Goal: Task Accomplishment & Management: Manage account settings

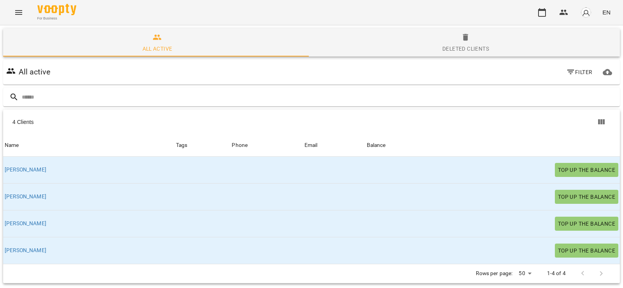
scroll to position [34, 0]
click at [403, 32] on button "Deleted clients" at bounding box center [465, 42] width 308 height 28
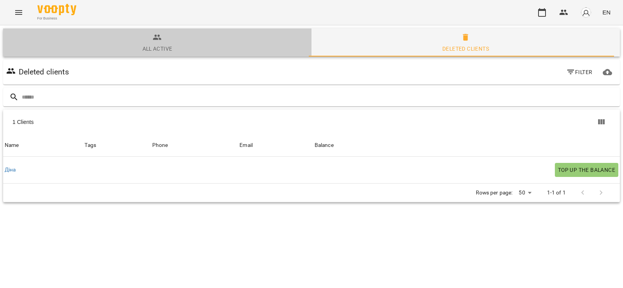
click at [167, 49] on div "All active" at bounding box center [157, 48] width 30 height 9
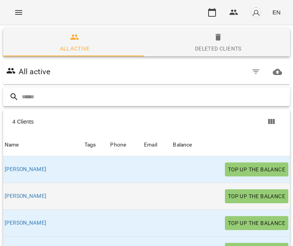
scroll to position [35, 0]
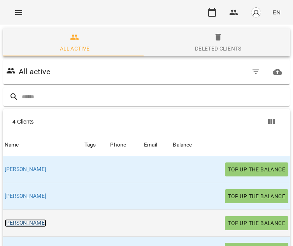
click at [11, 220] on link "[PERSON_NAME]" at bounding box center [26, 224] width 42 height 8
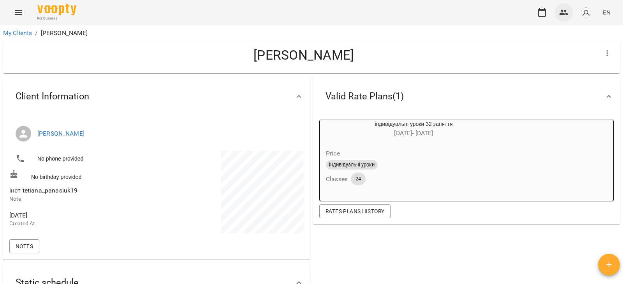
click at [570, 16] on button "button" at bounding box center [563, 12] width 19 height 19
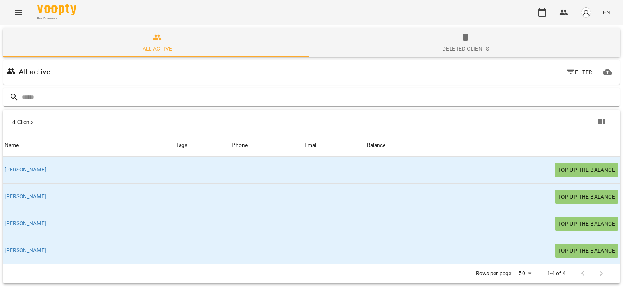
scroll to position [34, 0]
click at [419, 55] on button "Deleted clients" at bounding box center [465, 42] width 308 height 28
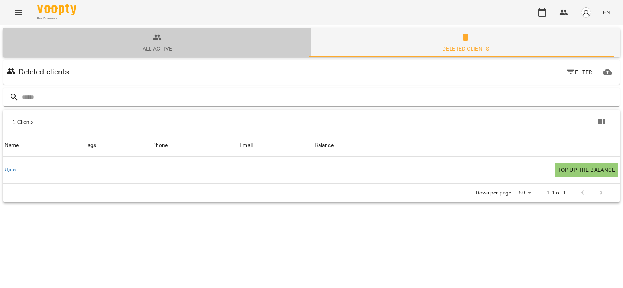
click at [220, 43] on span "All active" at bounding box center [157, 43] width 299 height 21
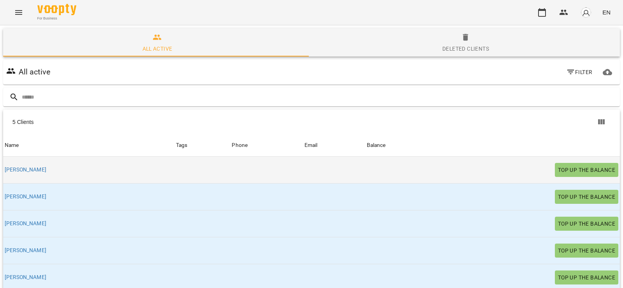
scroll to position [34, 0]
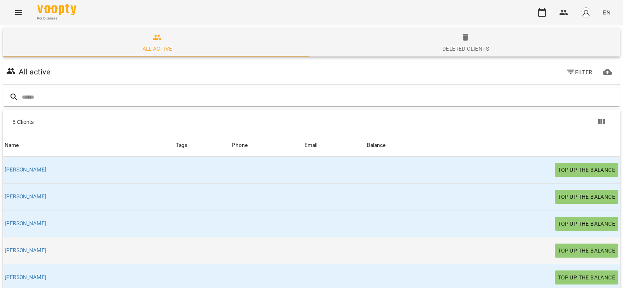
click at [11, 245] on div "[PERSON_NAME]" at bounding box center [25, 250] width 45 height 11
click at [12, 246] on link "[PERSON_NAME]" at bounding box center [26, 250] width 42 height 8
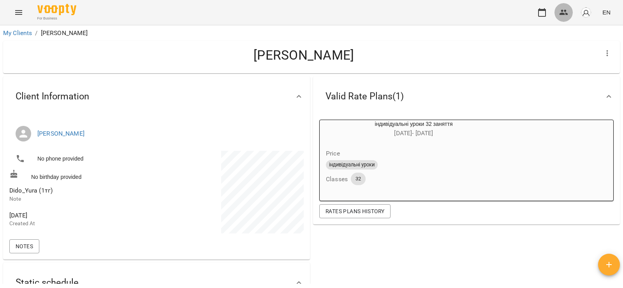
click at [560, 19] on button "button" at bounding box center [563, 12] width 19 height 19
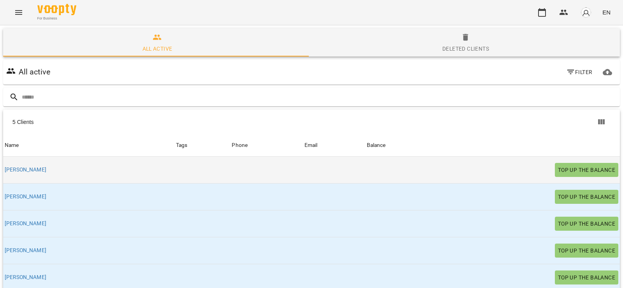
scroll to position [34, 0]
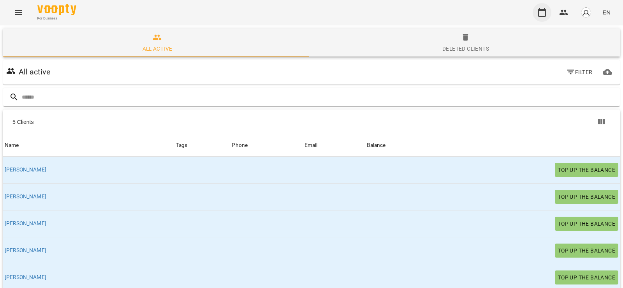
click at [537, 11] on button "button" at bounding box center [542, 12] width 19 height 19
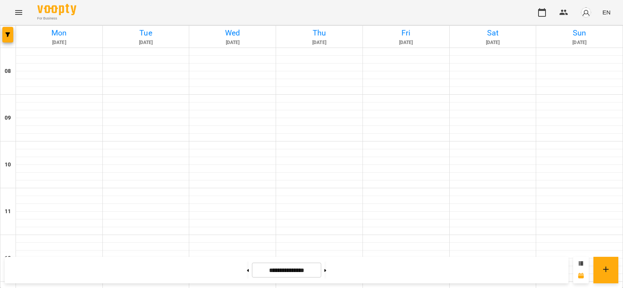
scroll to position [428, 0]
click at [326, 276] on button at bounding box center [325, 269] width 2 height 17
type input "**********"
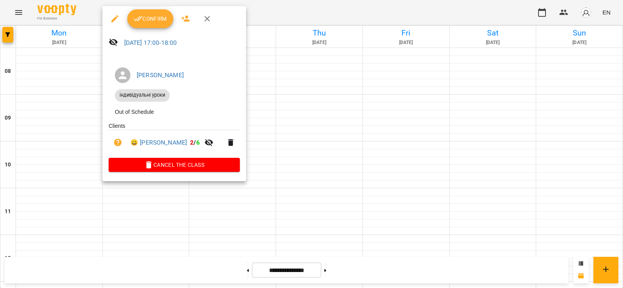
click at [53, 101] on div at bounding box center [311, 144] width 623 height 288
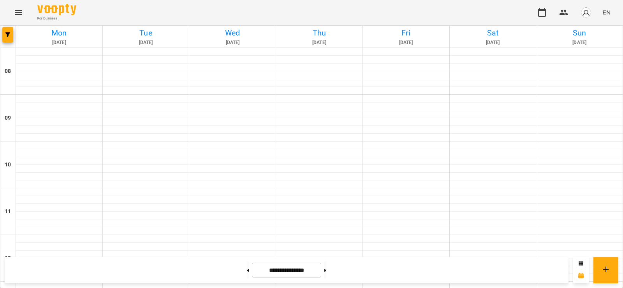
scroll to position [457, 0]
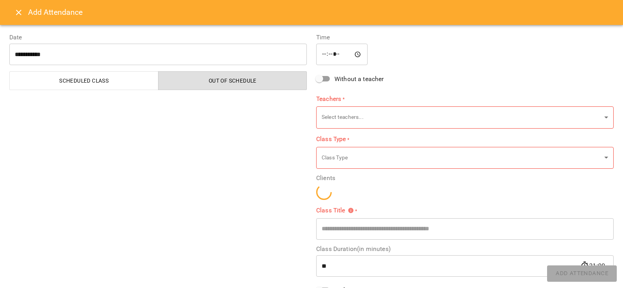
type input "**********"
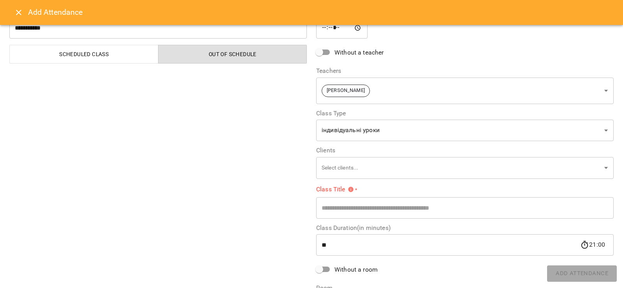
scroll to position [39, 0]
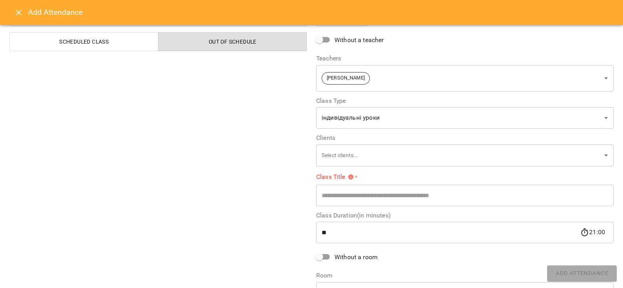
click at [377, 166] on div "**********" at bounding box center [464, 152] width 307 height 336
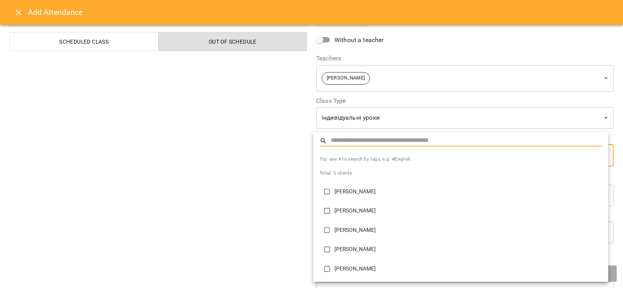
type input "**********"
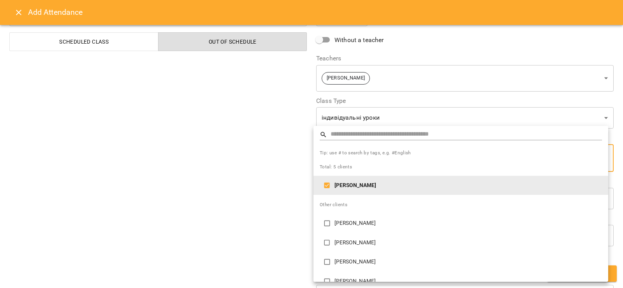
click at [305, 201] on div at bounding box center [311, 144] width 623 height 288
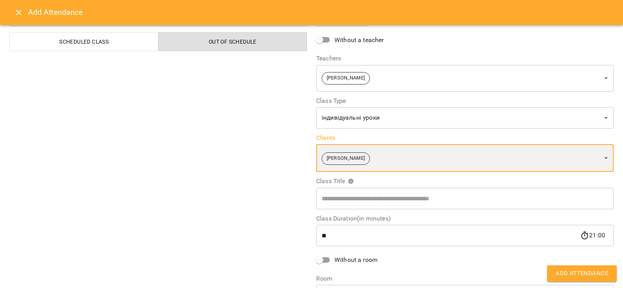
scroll to position [90, 0]
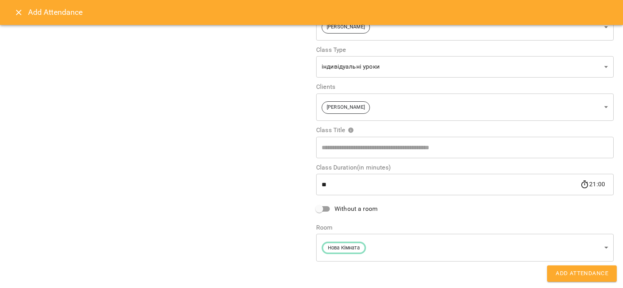
click at [343, 210] on span "Without a room" at bounding box center [355, 208] width 43 height 9
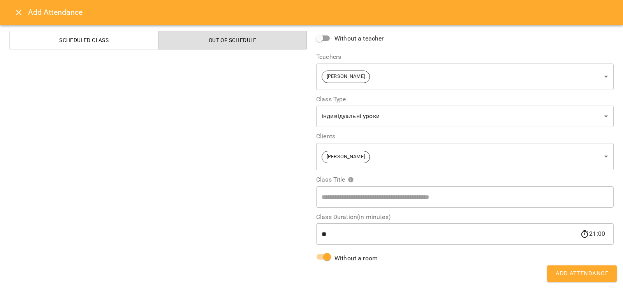
click at [553, 273] on button "Add Attendance" at bounding box center [582, 273] width 70 height 16
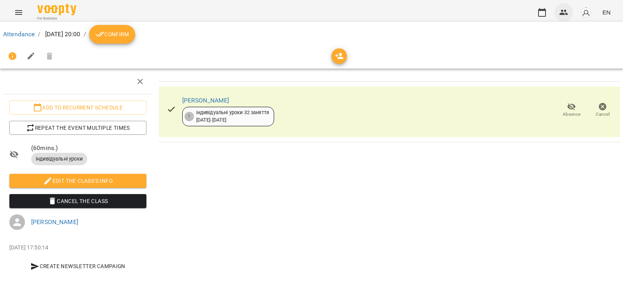
click at [568, 13] on icon "button" at bounding box center [563, 12] width 9 height 9
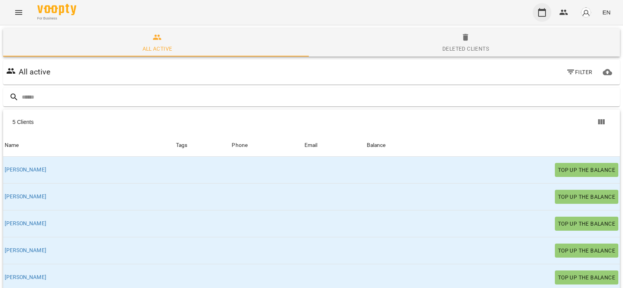
click at [537, 16] on button "button" at bounding box center [542, 12] width 19 height 19
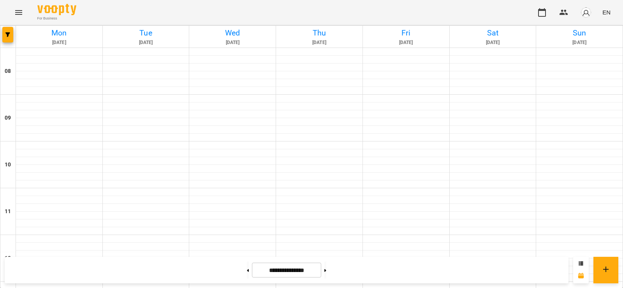
scroll to position [467, 0]
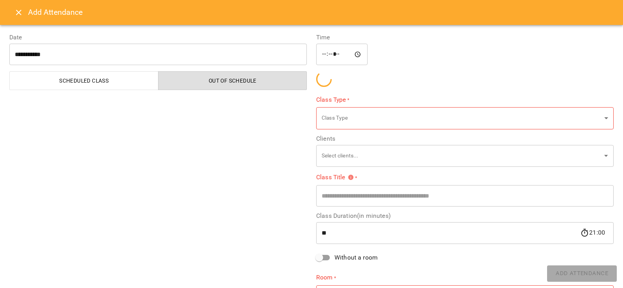
type input "**********"
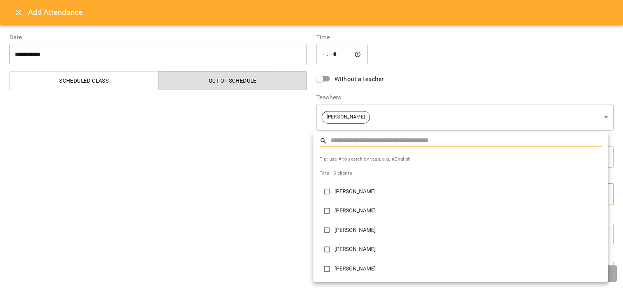
click at [344, 269] on p "[PERSON_NAME]" at bounding box center [467, 269] width 267 height 8
type input "**********"
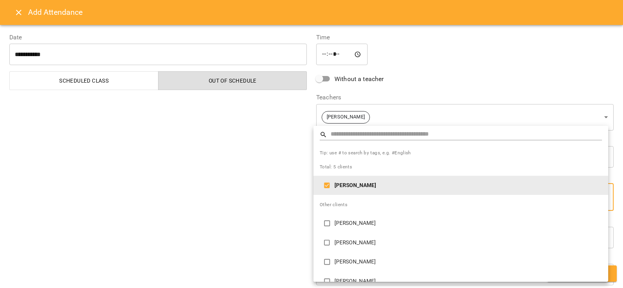
click at [256, 185] on div at bounding box center [311, 144] width 623 height 288
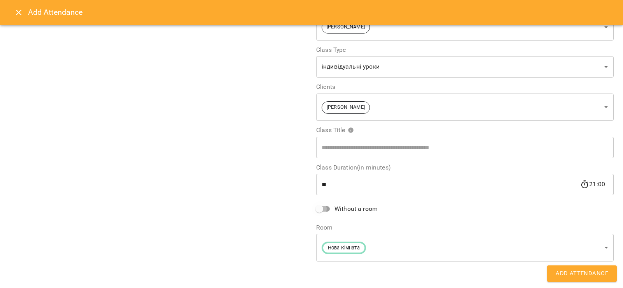
scroll to position [40, 0]
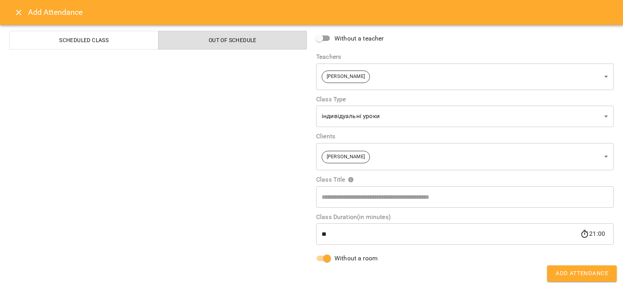
click at [554, 272] on button "Add Attendance" at bounding box center [582, 273] width 70 height 16
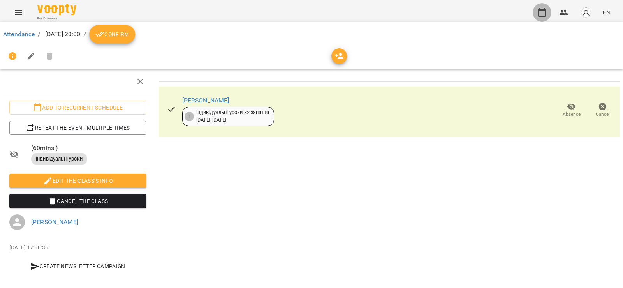
click at [541, 9] on icon "button" at bounding box center [541, 12] width 9 height 9
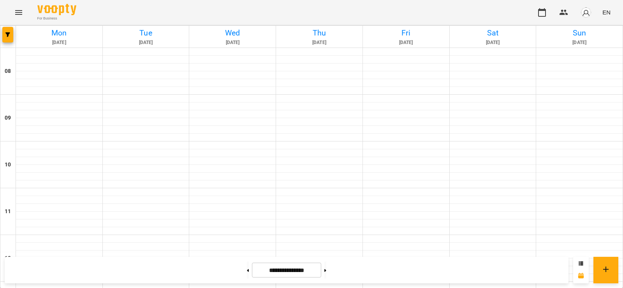
scroll to position [467, 0]
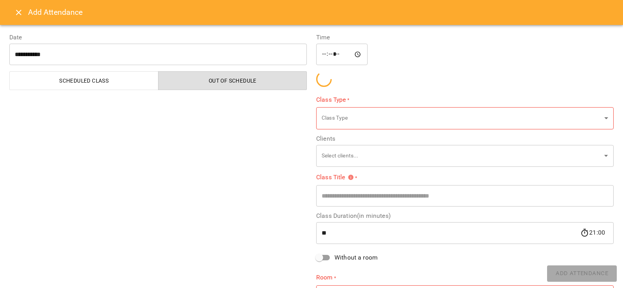
type input "**********"
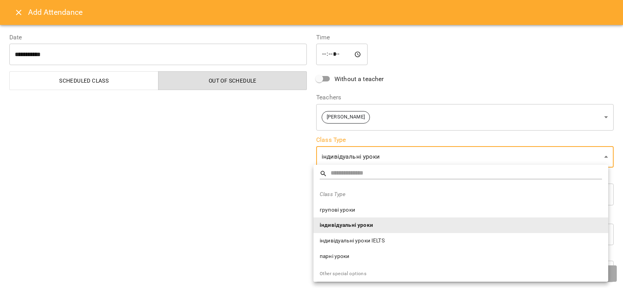
click at [250, 162] on div at bounding box center [311, 144] width 623 height 288
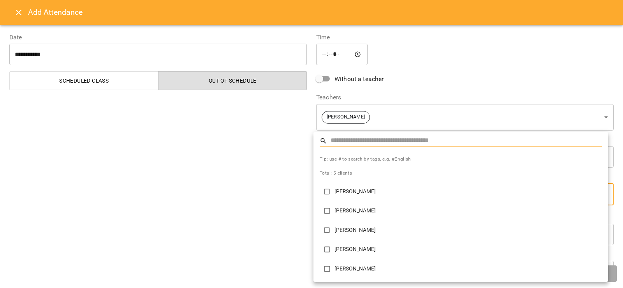
type input "**********"
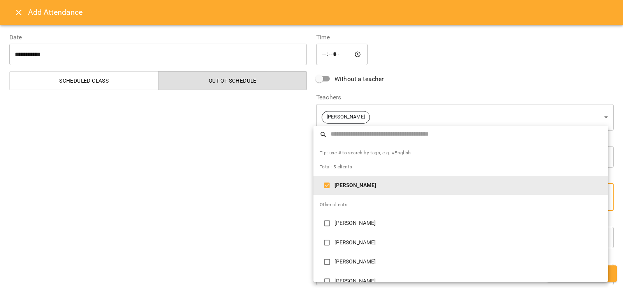
click at [291, 228] on div at bounding box center [311, 144] width 623 height 288
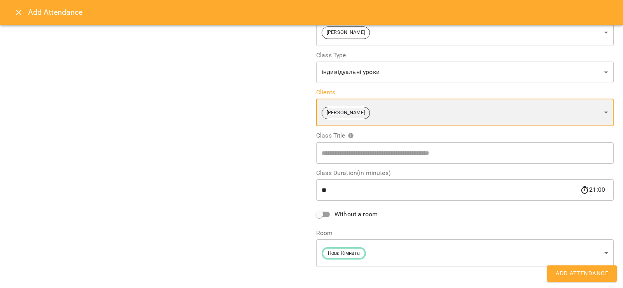
scroll to position [90, 0]
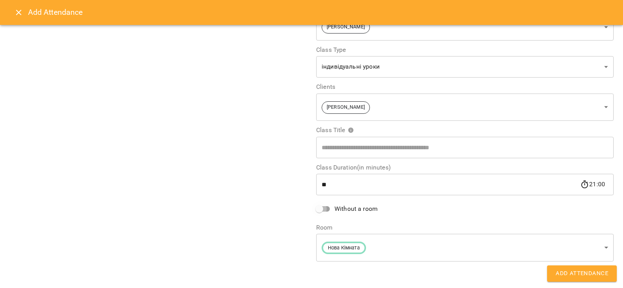
click at [320, 202] on span at bounding box center [319, 208] width 15 height 15
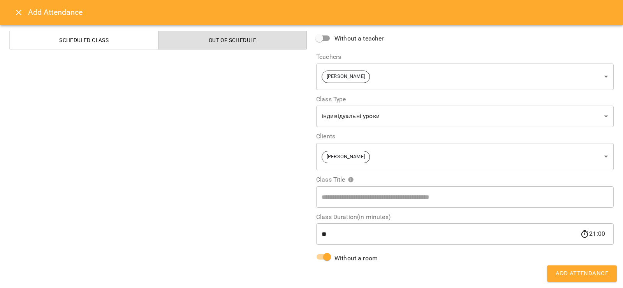
click at [558, 276] on span "Add Attendance" at bounding box center [582, 273] width 53 height 10
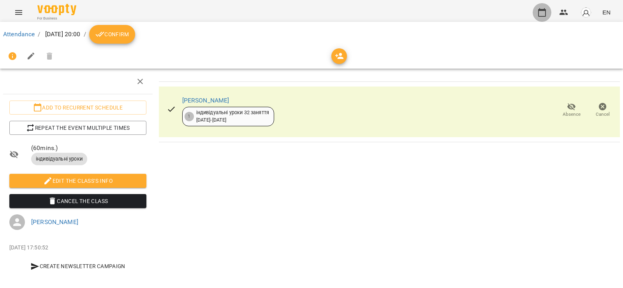
click at [544, 18] on button "button" at bounding box center [542, 12] width 19 height 19
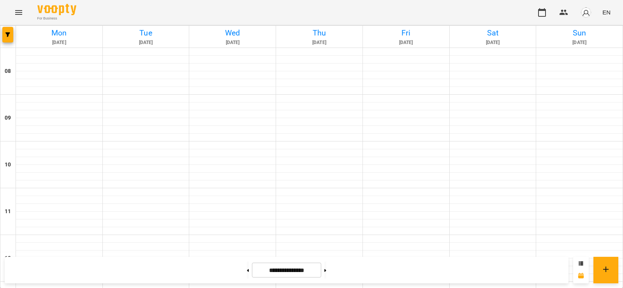
scroll to position [457, 0]
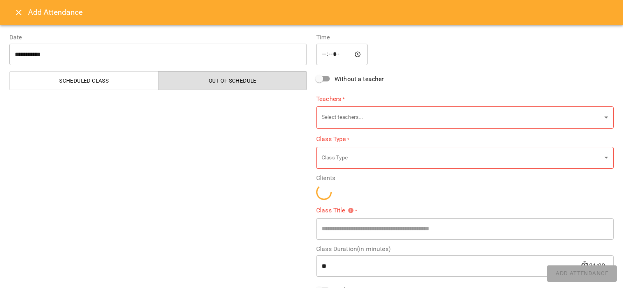
type input "**********"
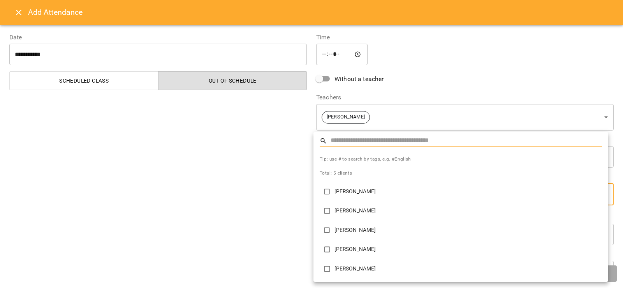
click at [339, 266] on p "[PERSON_NAME]" at bounding box center [467, 269] width 267 height 8
type input "**********"
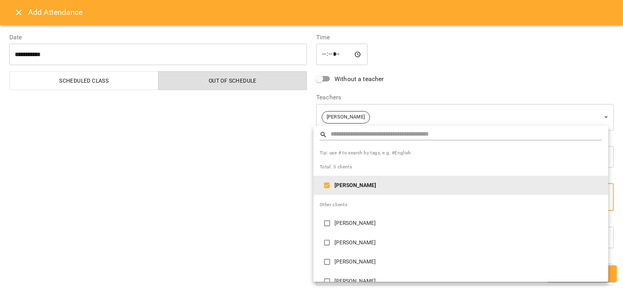
click at [245, 199] on div at bounding box center [311, 144] width 623 height 288
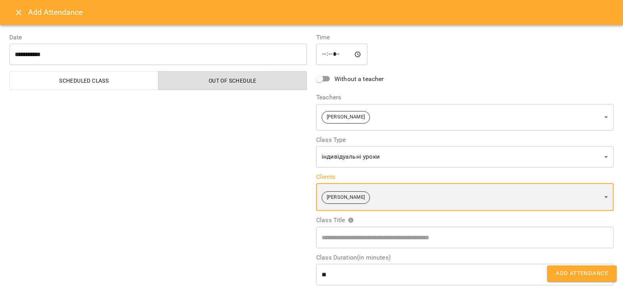
scroll to position [90, 0]
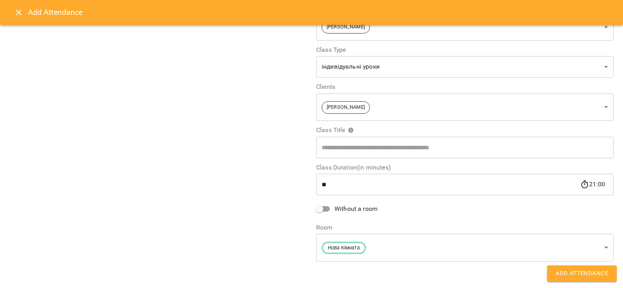
click at [338, 203] on label "Without a room" at bounding box center [345, 208] width 66 height 15
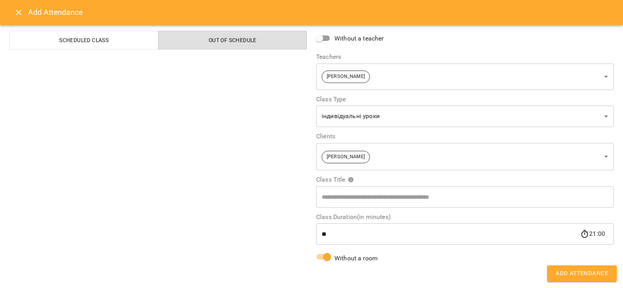
click at [579, 274] on span "Add Attendance" at bounding box center [582, 273] width 53 height 10
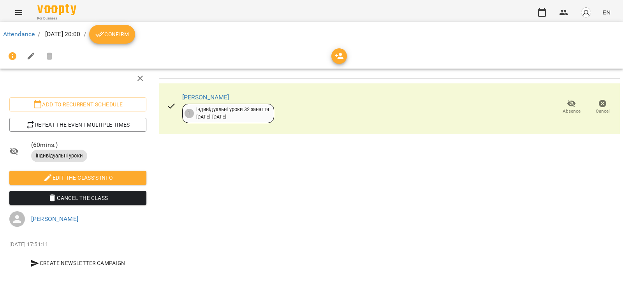
scroll to position [4, 0]
click at [540, 10] on icon "button" at bounding box center [542, 12] width 8 height 9
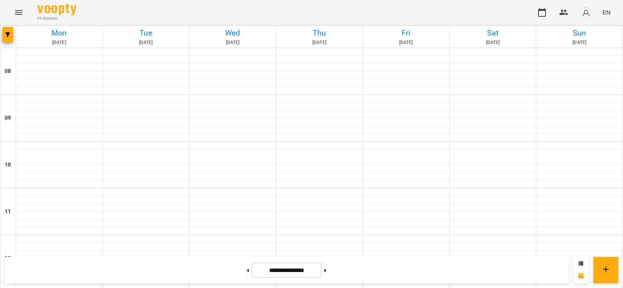
scroll to position [428, 0]
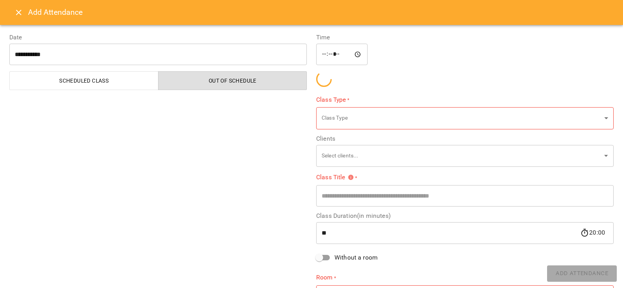
type input "**********"
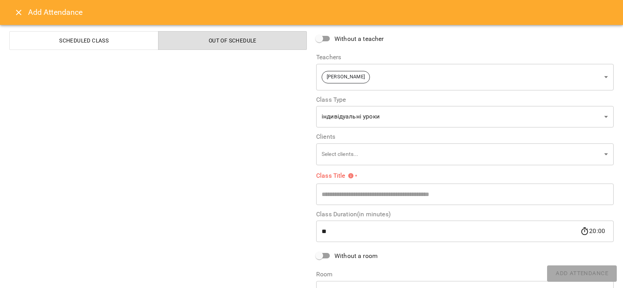
scroll to position [87, 0]
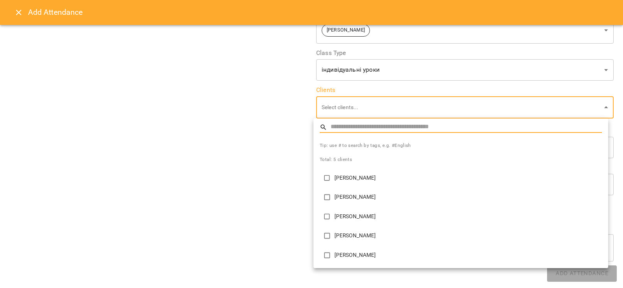
click at [340, 235] on p "[PERSON_NAME]" at bounding box center [467, 236] width 267 height 8
type input "**********"
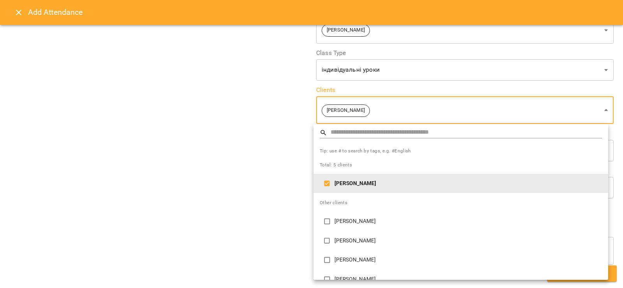
click at [280, 202] on div at bounding box center [311, 144] width 623 height 288
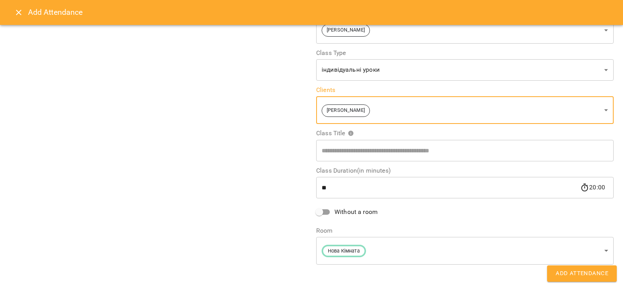
click at [348, 212] on span "Without a room" at bounding box center [355, 211] width 43 height 9
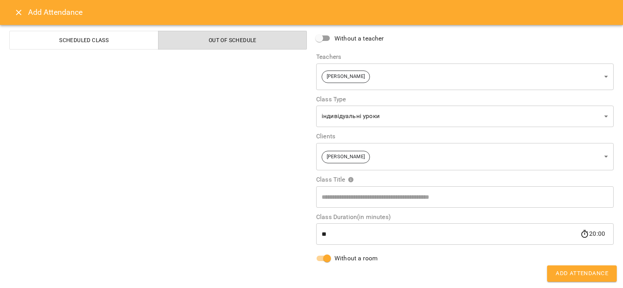
scroll to position [40, 0]
click at [569, 268] on button "Add Attendance" at bounding box center [582, 273] width 70 height 16
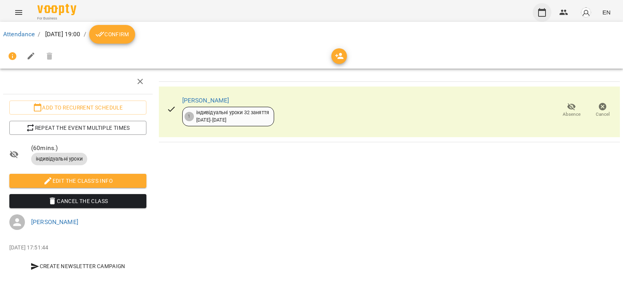
click at [543, 15] on icon "button" at bounding box center [541, 12] width 9 height 9
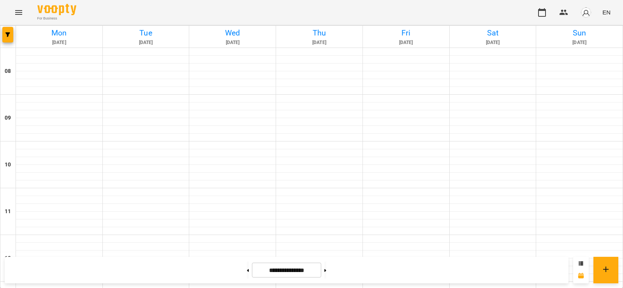
scroll to position [428, 0]
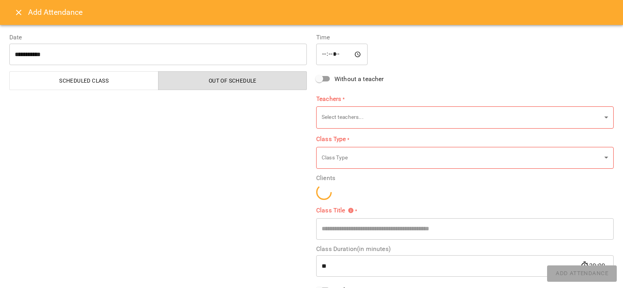
type input "**********"
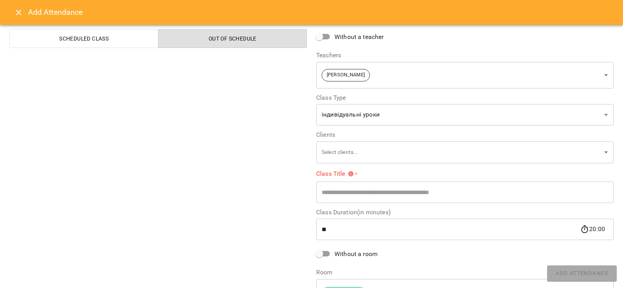
scroll to position [87, 0]
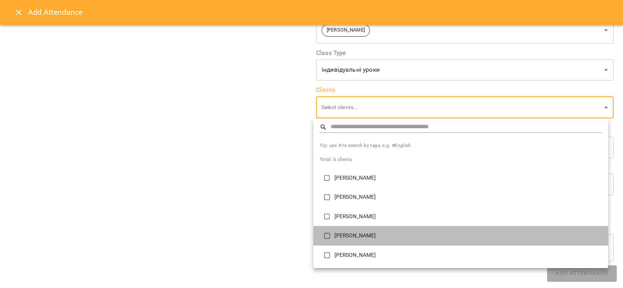
click at [335, 237] on p "[PERSON_NAME]" at bounding box center [467, 236] width 267 height 8
type input "**********"
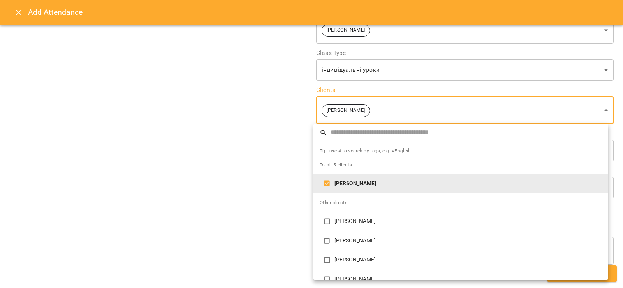
click at [278, 202] on div at bounding box center [311, 144] width 623 height 288
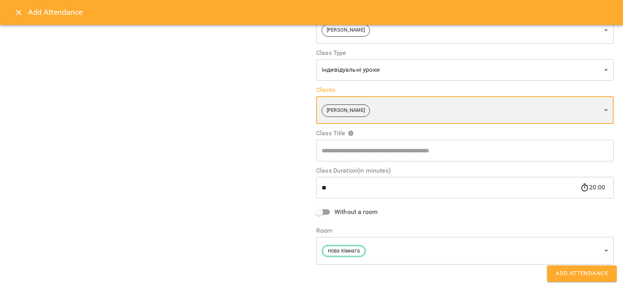
scroll to position [90, 0]
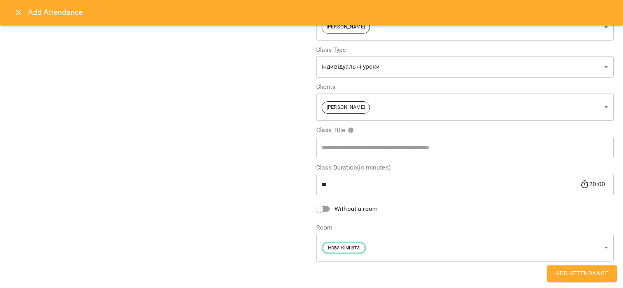
click at [348, 212] on span "Without a room" at bounding box center [355, 208] width 43 height 9
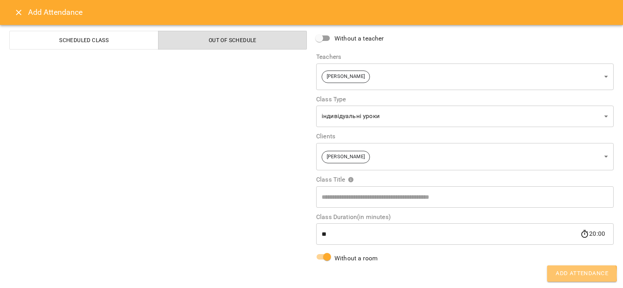
click at [579, 274] on span "Add Attendance" at bounding box center [582, 273] width 53 height 10
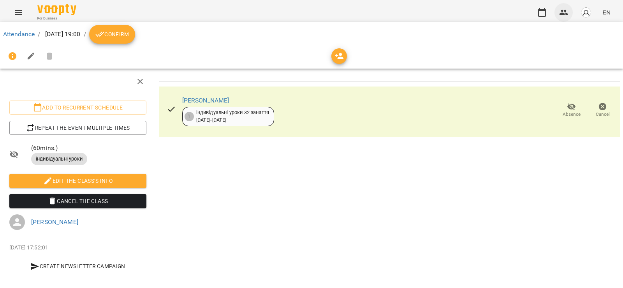
click at [561, 11] on icon "button" at bounding box center [563, 12] width 9 height 9
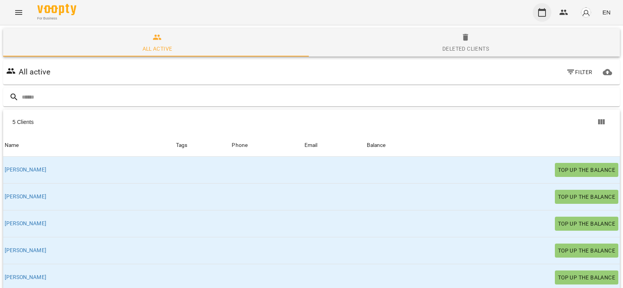
click at [538, 14] on icon "button" at bounding box center [541, 12] width 9 height 9
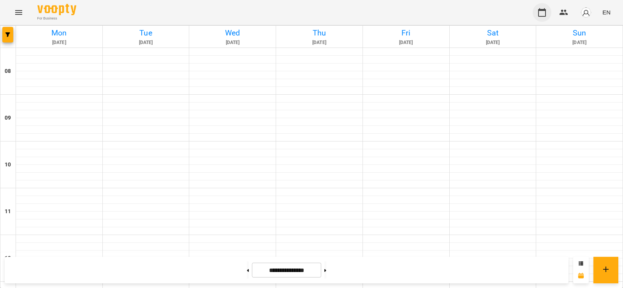
scroll to position [117, 0]
click at [564, 14] on icon "button" at bounding box center [563, 12] width 9 height 5
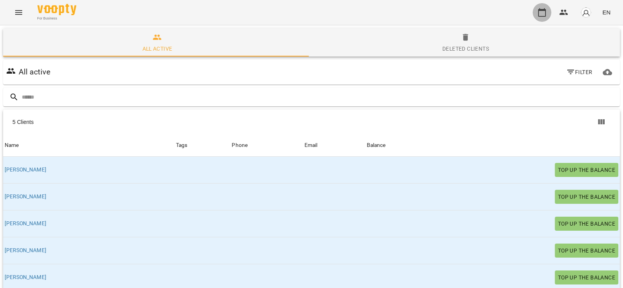
click at [545, 9] on icon "button" at bounding box center [541, 12] width 9 height 9
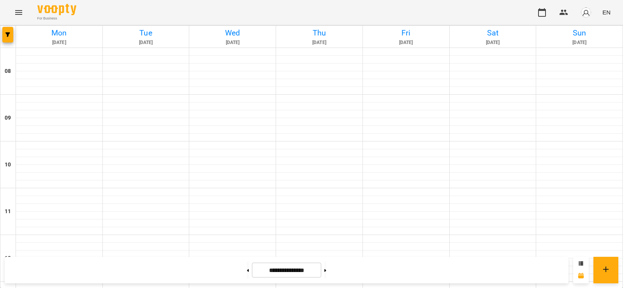
scroll to position [390, 0]
click at [326, 272] on button at bounding box center [325, 269] width 2 height 17
click at [247, 272] on button at bounding box center [248, 269] width 2 height 17
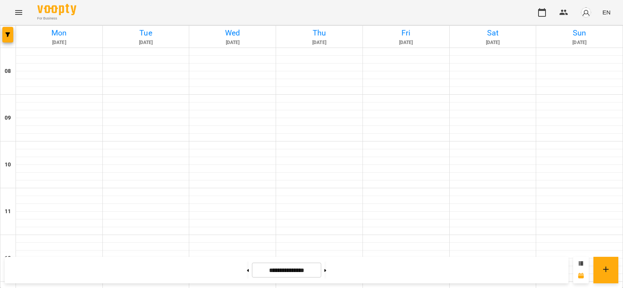
scroll to position [496, 0]
click at [326, 273] on button at bounding box center [325, 269] width 2 height 17
click at [247, 275] on button at bounding box center [248, 269] width 2 height 17
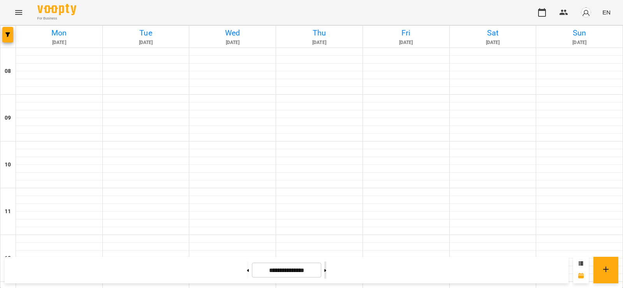
click at [326, 273] on button at bounding box center [325, 269] width 2 height 17
type input "**********"
click at [250, 101] on div at bounding box center [232, 99] width 86 height 8
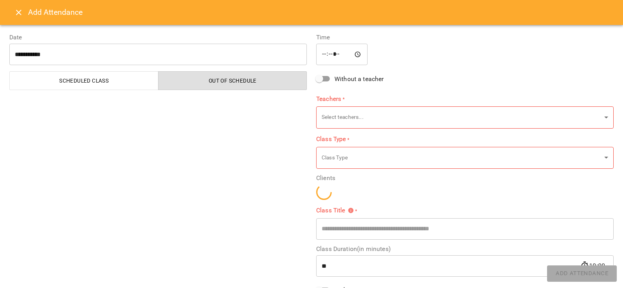
type input "**********"
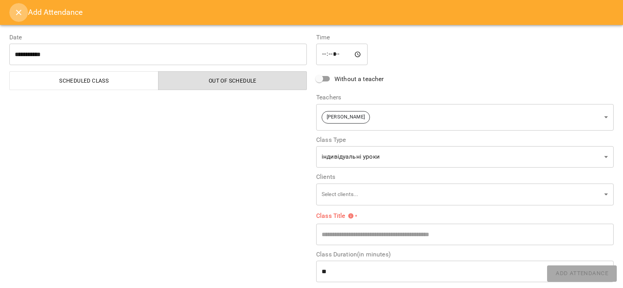
click at [22, 14] on icon "Close" at bounding box center [18, 12] width 9 height 9
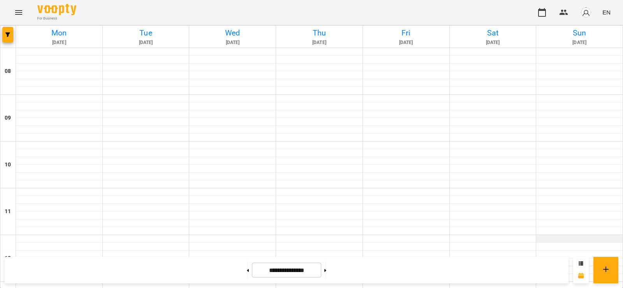
scroll to position [234, 0]
click at [563, 14] on icon "button" at bounding box center [563, 12] width 9 height 5
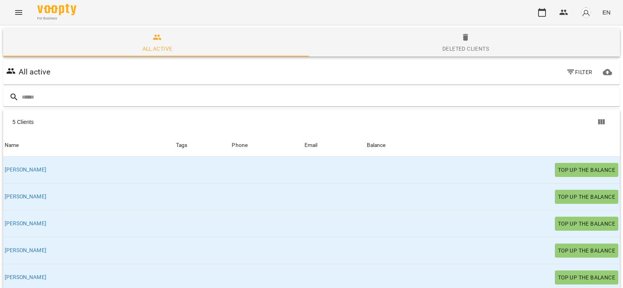
scroll to position [34, 0]
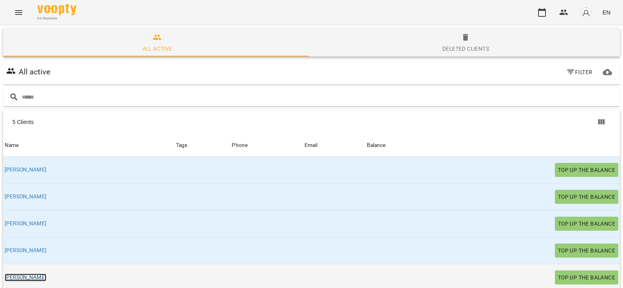
click at [10, 273] on link "[PERSON_NAME]" at bounding box center [26, 277] width 42 height 8
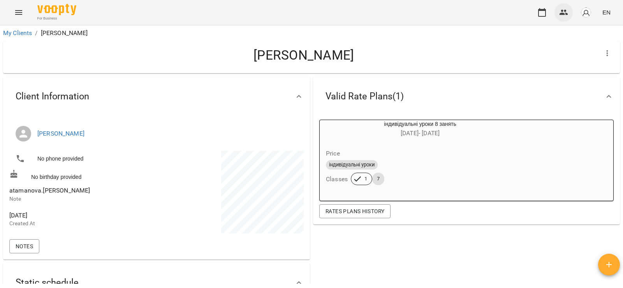
click at [562, 19] on button "button" at bounding box center [563, 12] width 19 height 19
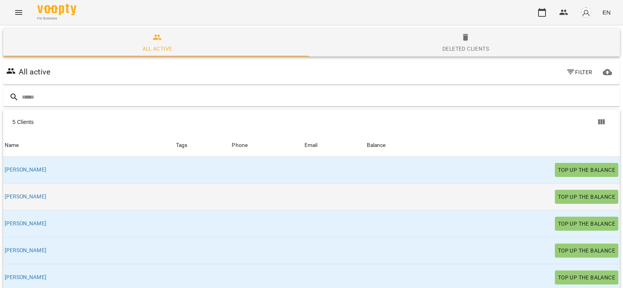
scroll to position [34, 0]
click at [13, 193] on link "[PERSON_NAME]" at bounding box center [26, 197] width 42 height 8
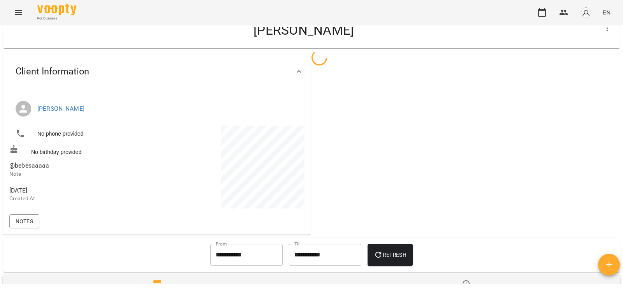
scroll to position [39, 0]
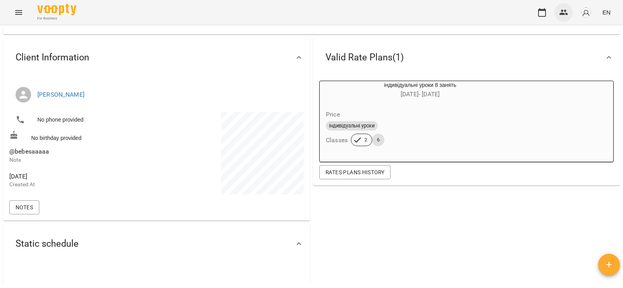
click at [567, 7] on button "button" at bounding box center [563, 12] width 19 height 19
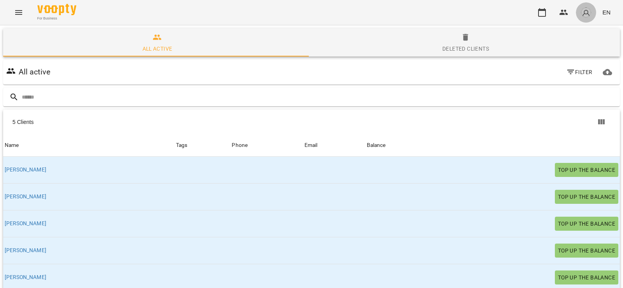
click at [584, 13] on img "button" at bounding box center [585, 12] width 11 height 11
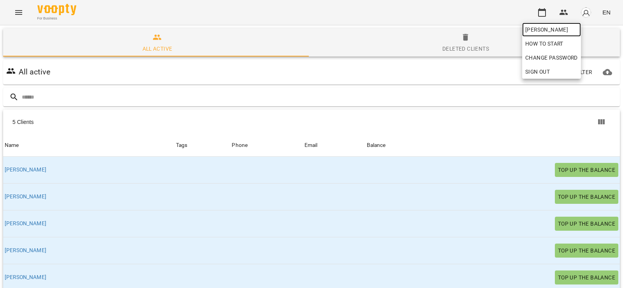
click at [578, 32] on span "[PERSON_NAME]" at bounding box center [551, 29] width 53 height 9
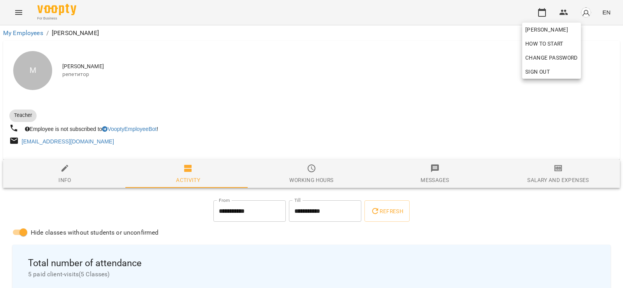
drag, startPoint x: 623, startPoint y: 119, endPoint x: 621, endPoint y: 174, distance: 55.3
click at [621, 174] on div at bounding box center [311, 144] width 623 height 288
click at [533, 175] on span "Salary and Expenses" at bounding box center [558, 174] width 114 height 21
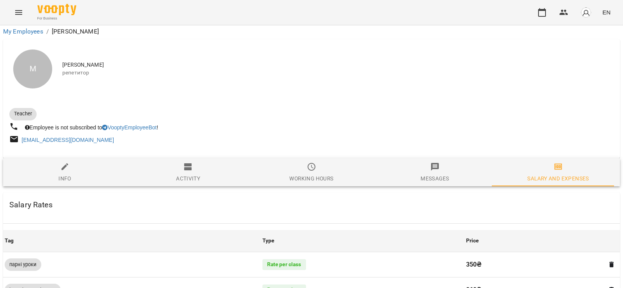
scroll to position [94, 0]
click at [275, 162] on span "Working hours" at bounding box center [312, 172] width 114 height 21
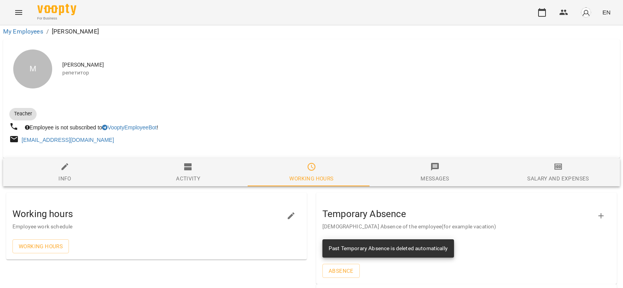
scroll to position [99, 0]
click at [162, 162] on span "Activity" at bounding box center [188, 172] width 114 height 21
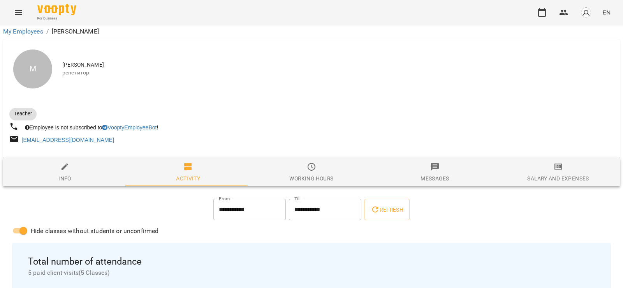
scroll to position [122, 0]
click at [85, 162] on span "Info" at bounding box center [65, 172] width 114 height 21
select select "**"
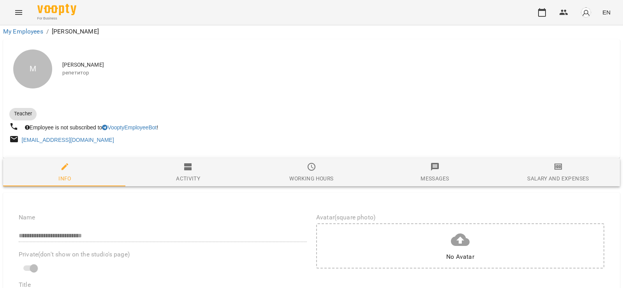
scroll to position [83, 0]
click at [185, 152] on div at bounding box center [311, 155] width 617 height 6
click at [186, 163] on icon "button" at bounding box center [187, 166] width 7 height 7
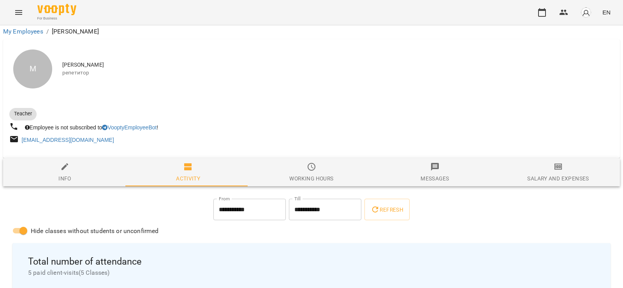
click at [276, 162] on span "Working hours" at bounding box center [312, 172] width 114 height 21
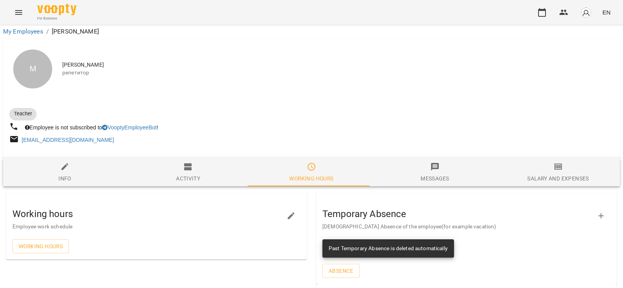
scroll to position [99, 0]
click at [33, 236] on li "Working hours" at bounding box center [156, 246] width 301 height 20
click at [51, 241] on span "Working hours" at bounding box center [41, 245] width 44 height 9
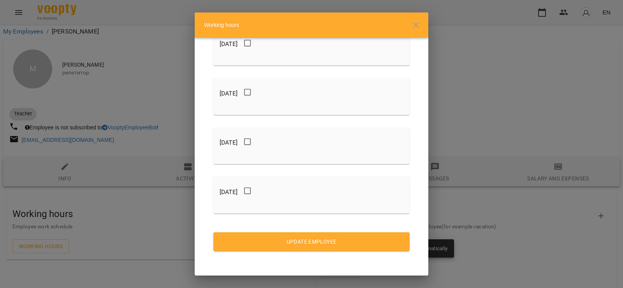
scroll to position [169, 0]
click at [142, 137] on div "Working hours [DATE] [DATE] [DATE] [DATE] [DATE] [DATE] [DATE] Update Employee" at bounding box center [311, 144] width 623 height 288
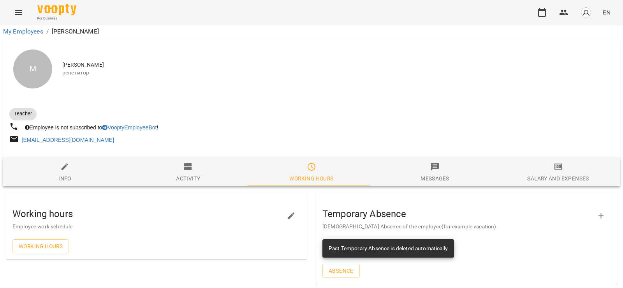
click at [399, 162] on span "Messages" at bounding box center [435, 172] width 114 height 21
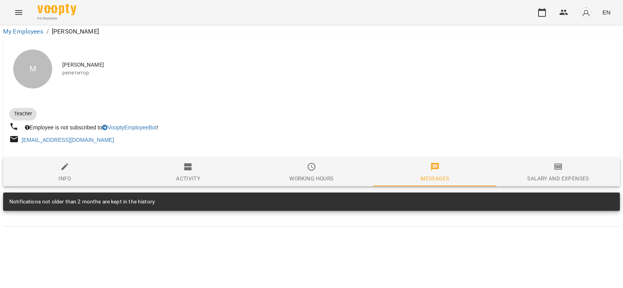
scroll to position [0, 0]
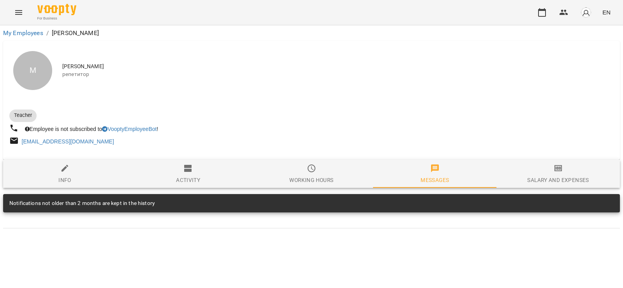
click at [507, 167] on span "Salary and Expenses" at bounding box center [558, 174] width 114 height 21
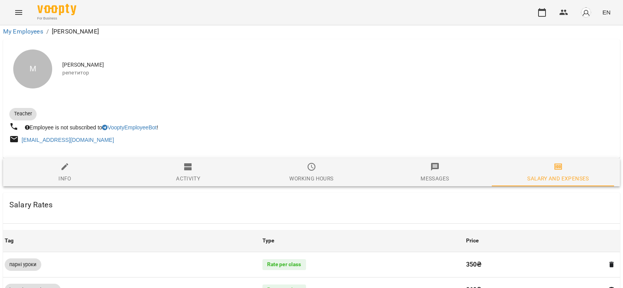
scroll to position [156, 0]
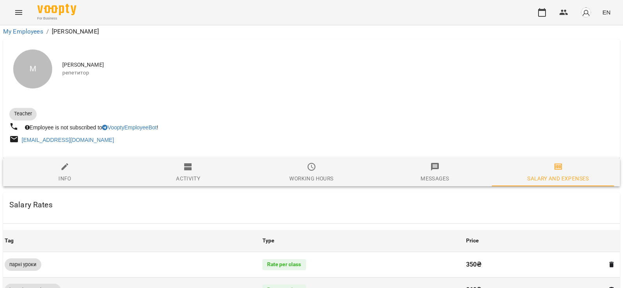
click at [46, 286] on span "індивідуальні уроки" at bounding box center [33, 289] width 56 height 7
click at [256, 277] on td "індивідуальні уроки" at bounding box center [132, 289] width 258 height 25
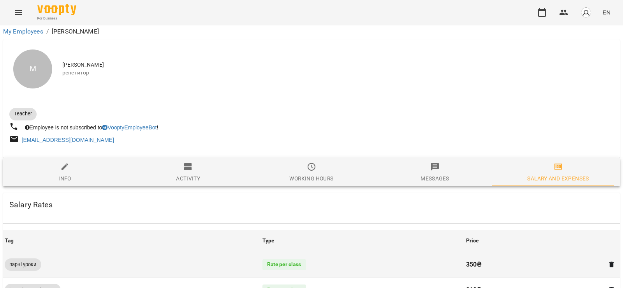
scroll to position [55, 0]
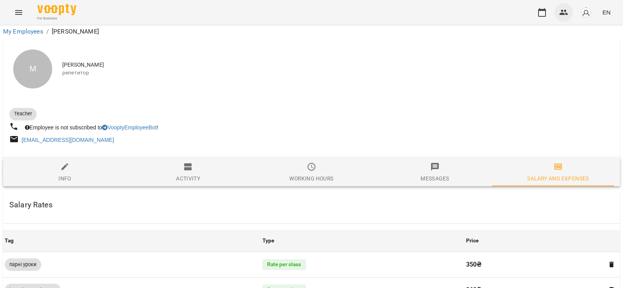
click at [565, 11] on icon "button" at bounding box center [563, 12] width 9 height 5
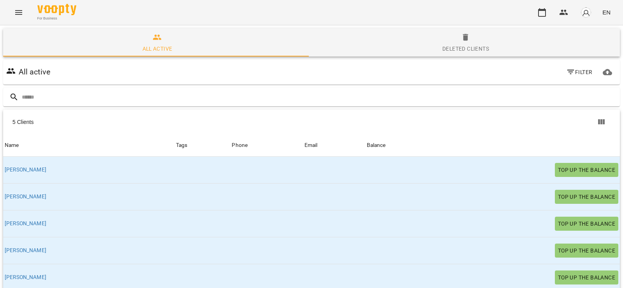
scroll to position [34, 0]
click at [582, 10] on img "button" at bounding box center [585, 12] width 11 height 11
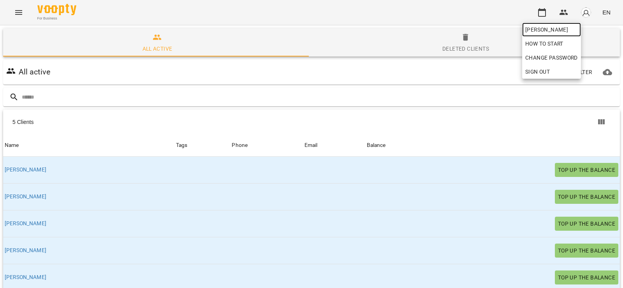
click at [544, 28] on span "[PERSON_NAME]" at bounding box center [551, 29] width 53 height 9
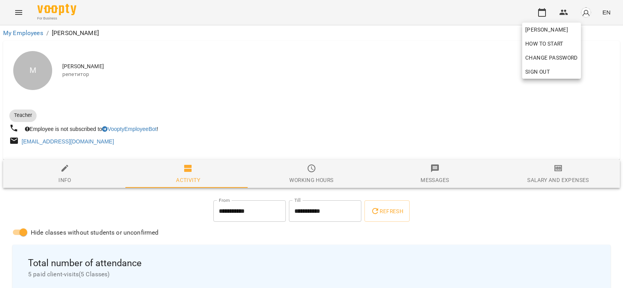
click at [538, 171] on div at bounding box center [311, 144] width 623 height 288
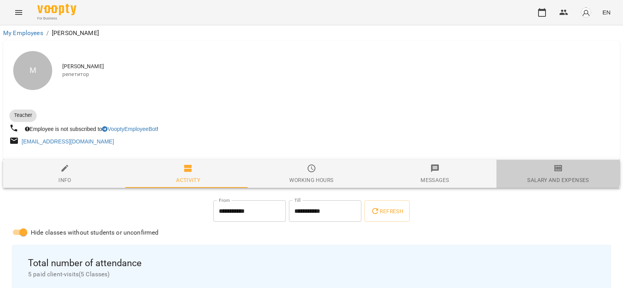
click at [517, 167] on span "Salary and Expenses" at bounding box center [558, 174] width 114 height 21
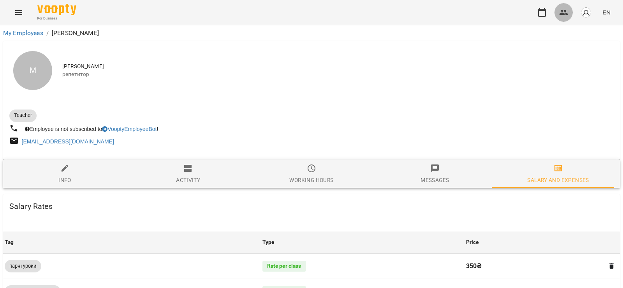
click at [564, 12] on icon "button" at bounding box center [563, 12] width 9 height 9
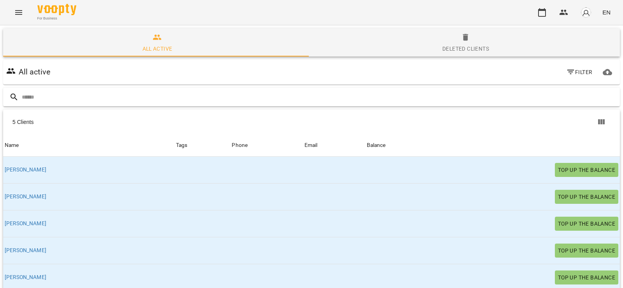
scroll to position [34, 0]
